Goal: Complete application form

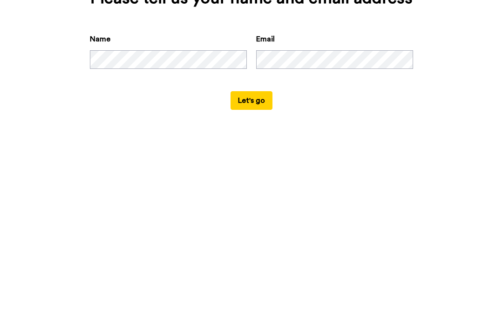
click at [251, 281] on button "Let's go" at bounding box center [251, 290] width 42 height 19
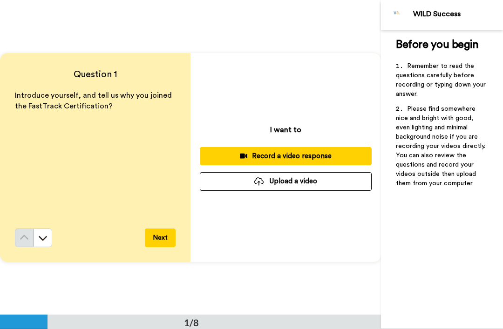
click at [166, 240] on button "Next" at bounding box center [160, 237] width 31 height 19
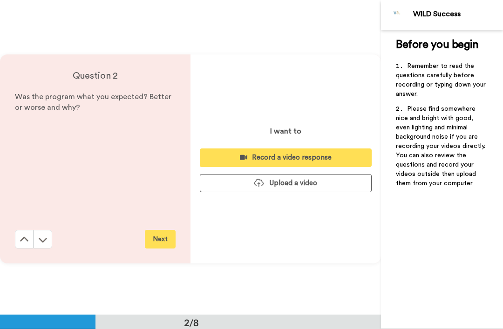
scroll to position [315, 0]
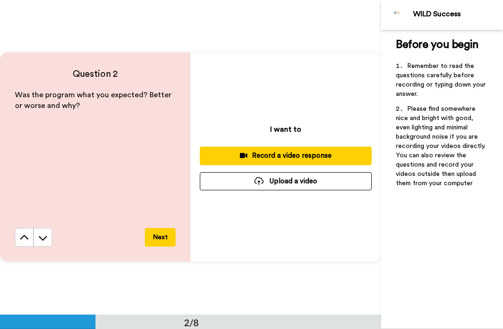
click at [162, 240] on button "Next" at bounding box center [160, 237] width 31 height 19
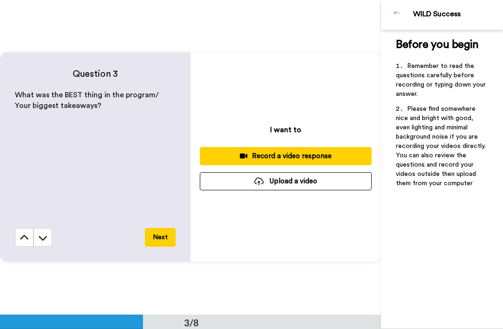
click at [159, 247] on button "Next" at bounding box center [160, 237] width 31 height 19
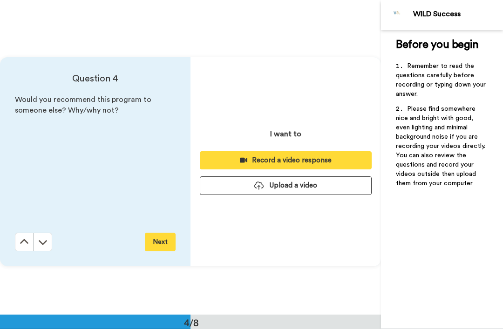
scroll to position [945, 0]
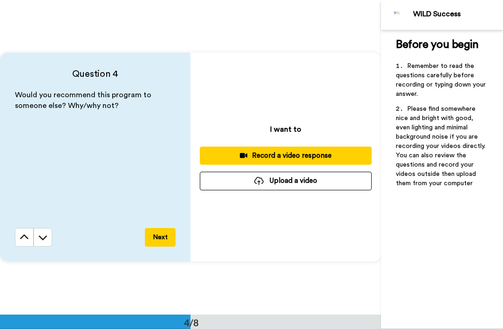
click at [160, 242] on button "Next" at bounding box center [160, 237] width 31 height 19
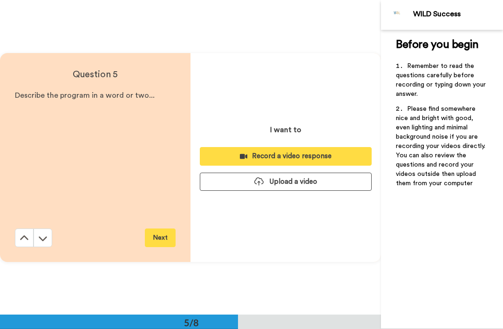
scroll to position [1259, 0]
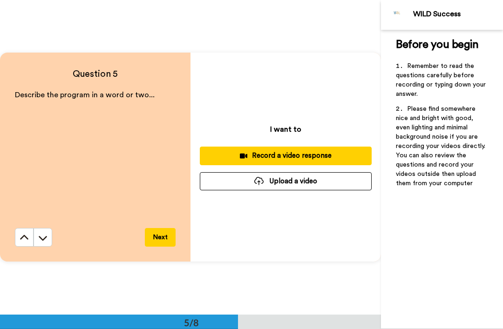
click at [160, 243] on button "Next" at bounding box center [160, 237] width 31 height 19
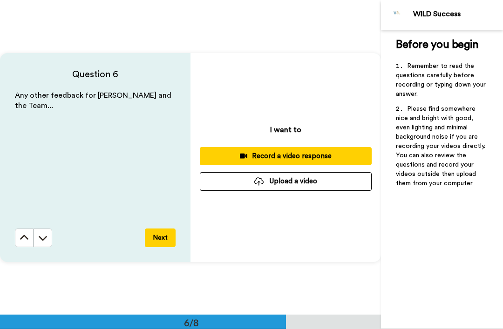
click at [159, 240] on button "Next" at bounding box center [160, 237] width 31 height 19
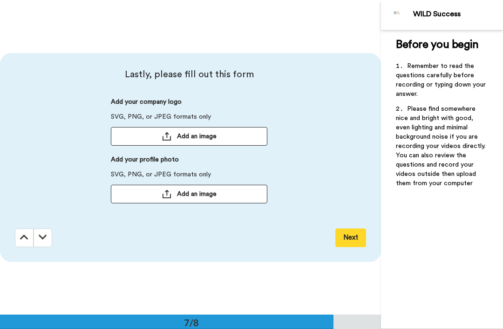
scroll to position [1889, 0]
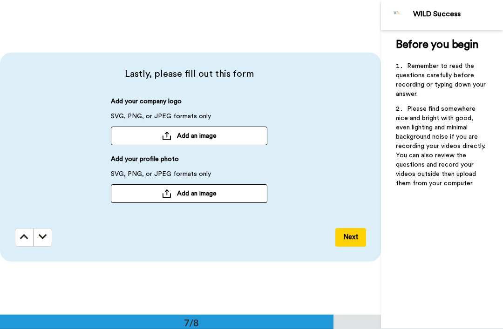
click at [355, 243] on button "Next" at bounding box center [350, 237] width 31 height 19
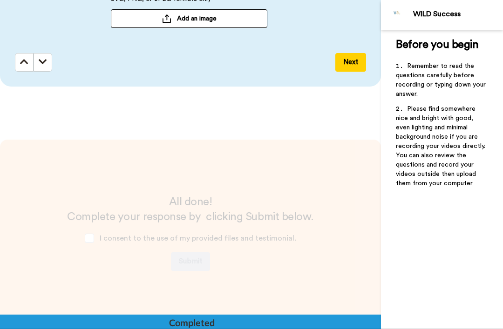
scroll to position [2139, 0]
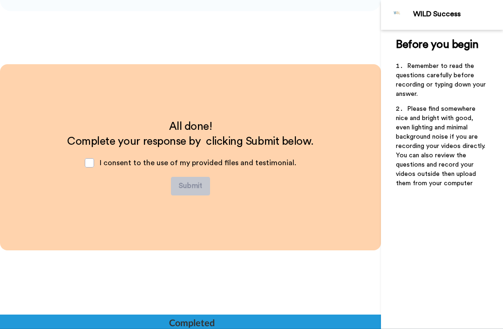
click at [92, 161] on span at bounding box center [89, 162] width 9 height 9
click at [93, 161] on span at bounding box center [89, 162] width 9 height 9
click at [94, 162] on span at bounding box center [89, 162] width 9 height 9
click at [109, 159] on span "I consent to the use of my provided files and testimonial." at bounding box center [198, 162] width 196 height 7
click at [104, 166] on span "I consent to the use of my provided files and testimonial." at bounding box center [198, 162] width 196 height 7
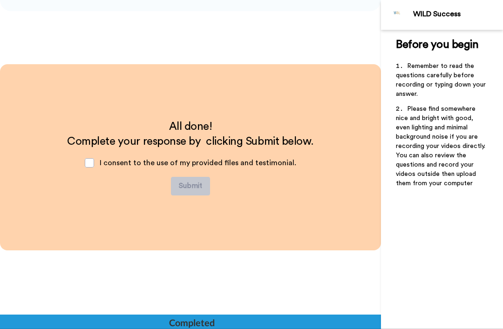
click at [270, 209] on div "All done! Complete your response by clicking Submit below. I consent to the use…" at bounding box center [190, 157] width 381 height 186
click at [194, 226] on div "All done! Complete your response by clicking Submit below. I consent to the use…" at bounding box center [190, 157] width 381 height 186
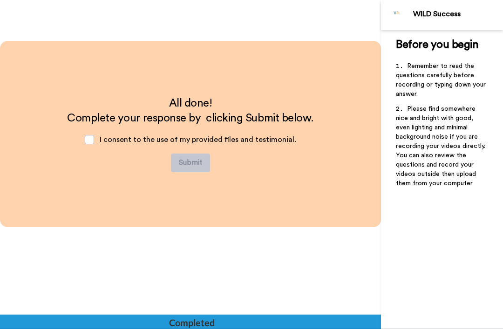
scroll to position [2162, 0]
click at [255, 164] on div "All done! Complete your response by clicking Submit below. I consent to the use…" at bounding box center [190, 134] width 246 height 76
click at [94, 139] on span at bounding box center [89, 139] width 9 height 9
click at [94, 143] on span at bounding box center [89, 139] width 9 height 9
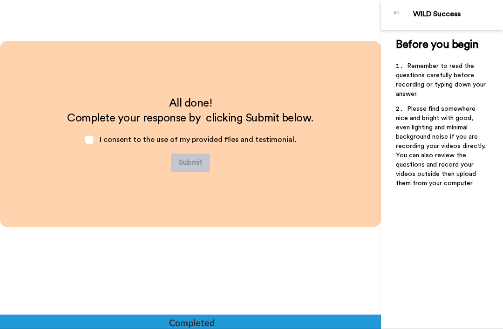
click at [93, 140] on span at bounding box center [89, 139] width 9 height 9
click at [94, 137] on span at bounding box center [89, 139] width 9 height 9
click at [94, 139] on span at bounding box center [89, 139] width 9 height 9
click at [262, 212] on div "All done! Complete your response by clicking Submit below. I consent to the use…" at bounding box center [190, 134] width 381 height 186
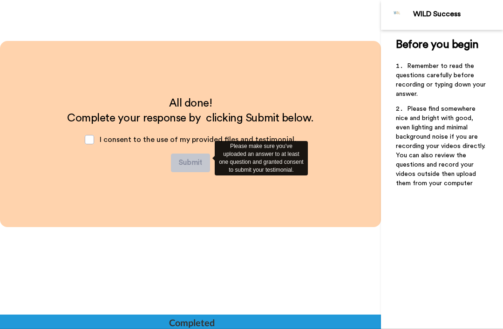
click at [270, 175] on div "Please make sure you’ve uploaded an answer to at least one question and granted…" at bounding box center [261, 158] width 93 height 35
click at [272, 160] on div "Please make sure you’ve uploaded an answer to at least one question and granted…" at bounding box center [261, 158] width 93 height 35
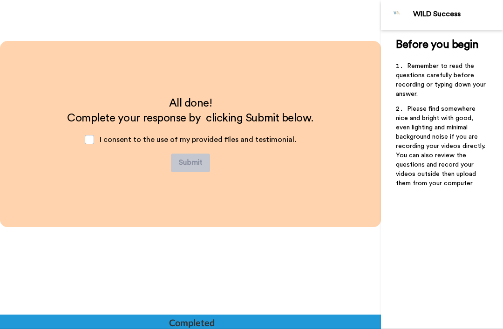
click at [94, 141] on span at bounding box center [89, 139] width 9 height 9
click at [91, 138] on span at bounding box center [89, 139] width 9 height 9
click at [89, 143] on span at bounding box center [89, 139] width 9 height 9
click at [92, 143] on span at bounding box center [89, 139] width 9 height 9
click at [92, 141] on span at bounding box center [89, 139] width 9 height 9
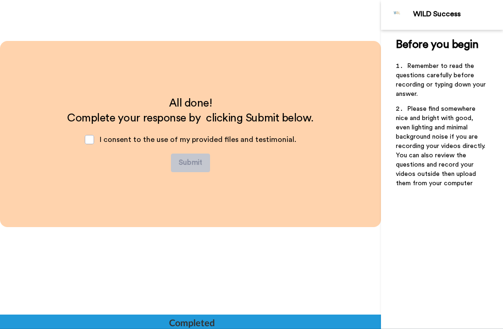
click at [89, 139] on span at bounding box center [89, 139] width 9 height 9
click at [94, 140] on span at bounding box center [89, 139] width 9 height 9
click at [94, 138] on span at bounding box center [89, 139] width 9 height 9
click at [94, 144] on span at bounding box center [89, 139] width 9 height 9
click at [83, 145] on div "I consent to the use of my provided files and testimonial." at bounding box center [190, 140] width 226 height 28
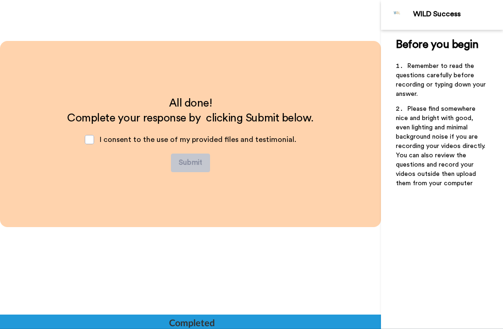
click at [94, 141] on span at bounding box center [89, 139] width 9 height 9
click at [92, 137] on span at bounding box center [89, 139] width 9 height 9
click at [89, 143] on span at bounding box center [89, 139] width 9 height 9
click at [86, 145] on div "I consent to the use of my provided files and testimonial." at bounding box center [190, 140] width 226 height 28
click at [208, 326] on div "Completed" at bounding box center [191, 322] width 45 height 13
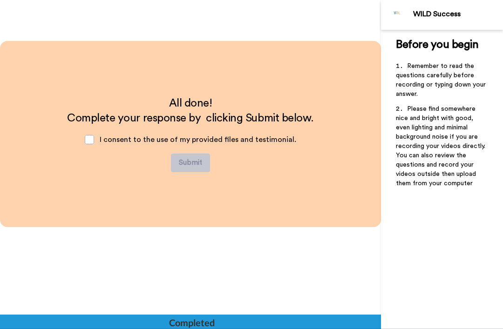
click at [217, 326] on div at bounding box center [190, 322] width 381 height 14
click at [227, 321] on div at bounding box center [190, 322] width 381 height 14
click at [266, 319] on div at bounding box center [190, 322] width 381 height 14
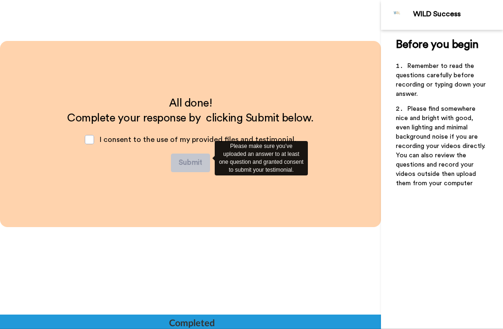
click at [241, 154] on div "Please make sure you’ve uploaded an answer to at least one question and granted…" at bounding box center [261, 158] width 93 height 35
click at [275, 170] on div "Please make sure you’ve uploaded an answer to at least one question and granted…" at bounding box center [261, 158] width 93 height 35
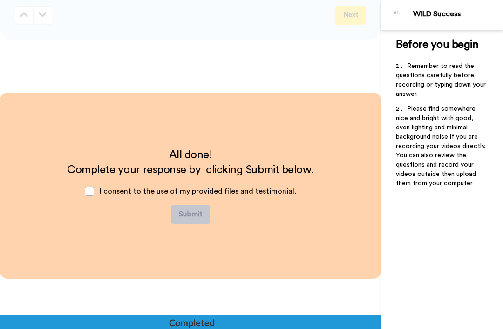
scroll to position [1899, 0]
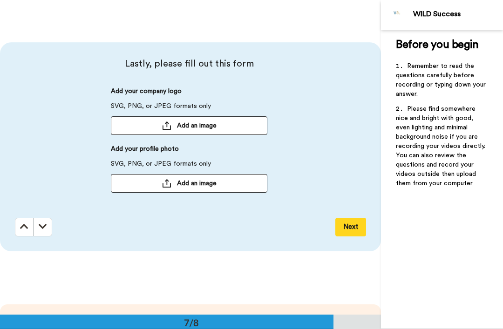
click at [307, 240] on div "Lastly, please fill out this form Add your company logo SVG, PNG, or JPEG forma…" at bounding box center [190, 146] width 381 height 209
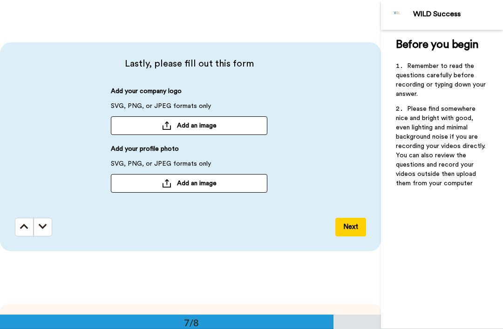
click at [351, 234] on button "Next" at bounding box center [350, 227] width 31 height 19
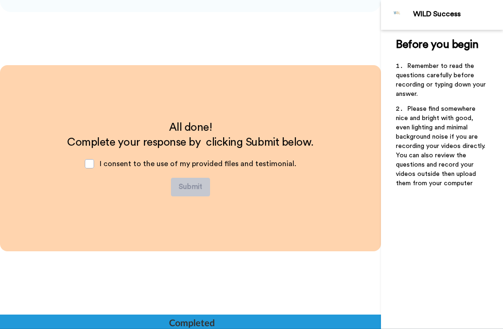
scroll to position [2139, 0]
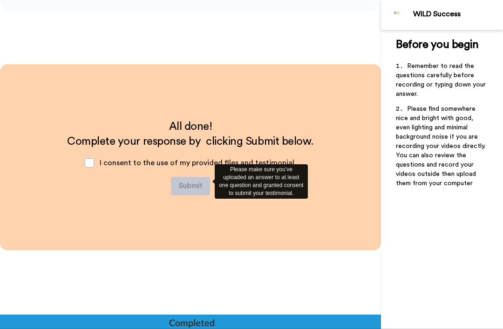
click at [273, 198] on div "Please make sure you’ve uploaded an answer to at least one question and granted…" at bounding box center [261, 181] width 93 height 35
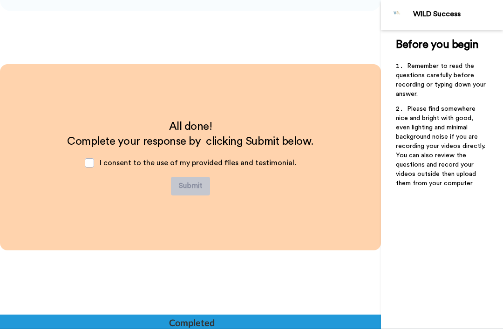
click at [208, 322] on div "Completed" at bounding box center [191, 322] width 45 height 13
click at [296, 194] on div "All done! Complete your response by clicking Submit below. I consent to the use…" at bounding box center [190, 157] width 246 height 76
